Goal: Check status

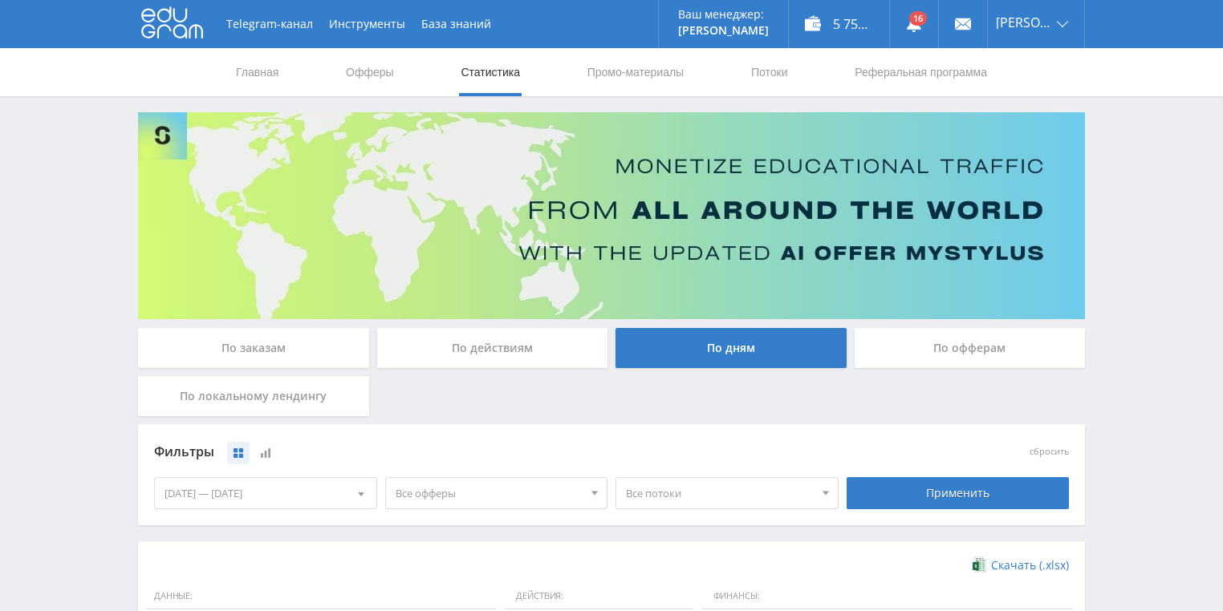
scroll to position [385, 0]
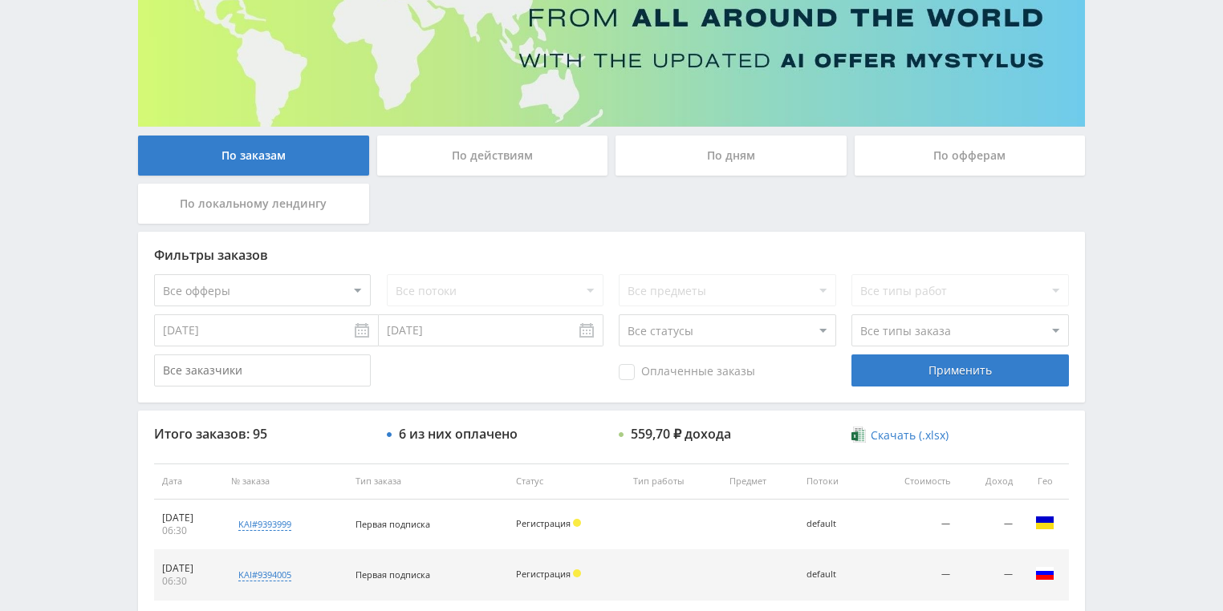
click at [493, 153] on div "По действиям" at bounding box center [492, 156] width 231 height 40
click at [0, 0] on input "По действиям" at bounding box center [0, 0] width 0 height 0
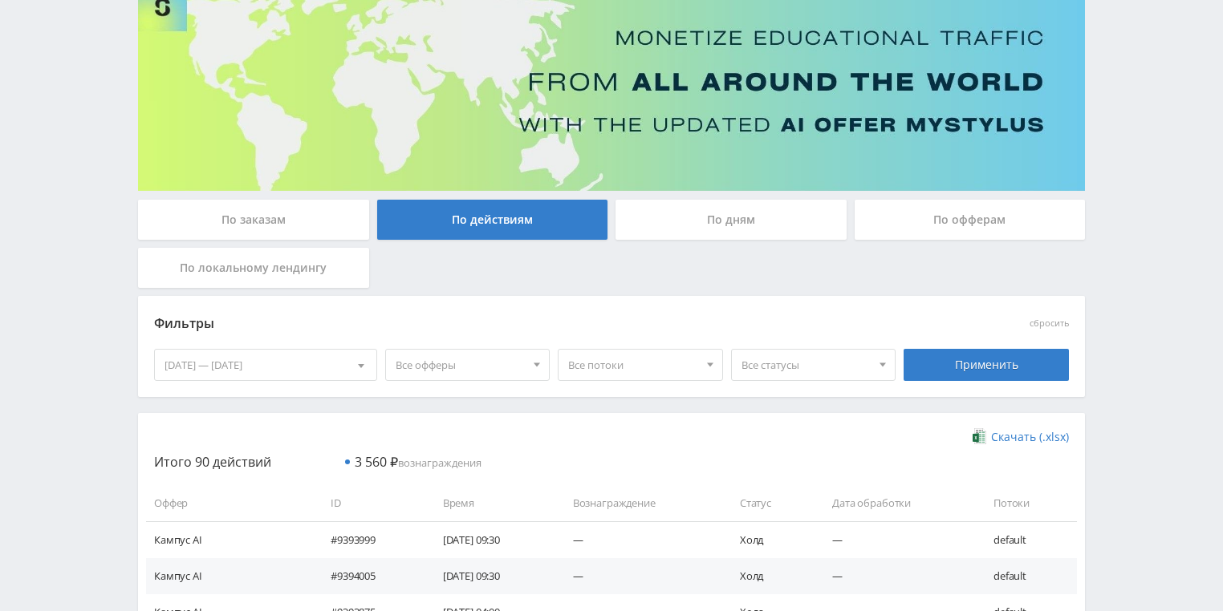
click at [715, 217] on div "По дням" at bounding box center [730, 220] width 231 height 40
click at [0, 0] on input "По дням" at bounding box center [0, 0] width 0 height 0
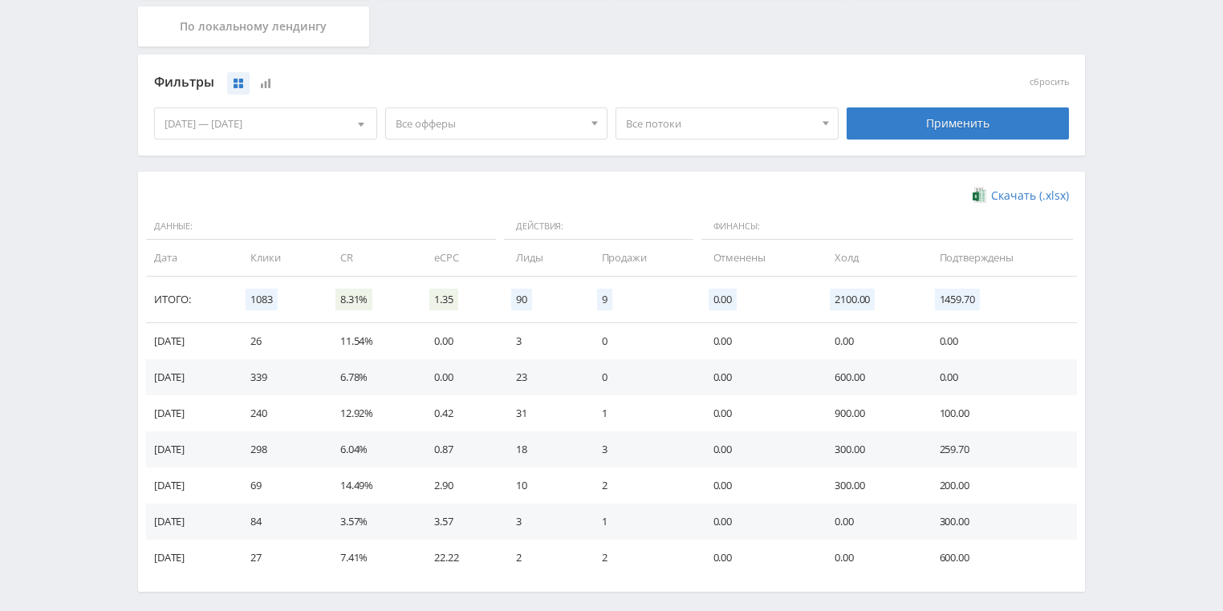
scroll to position [437, 0]
